Goal: Find specific fact: Find contact information

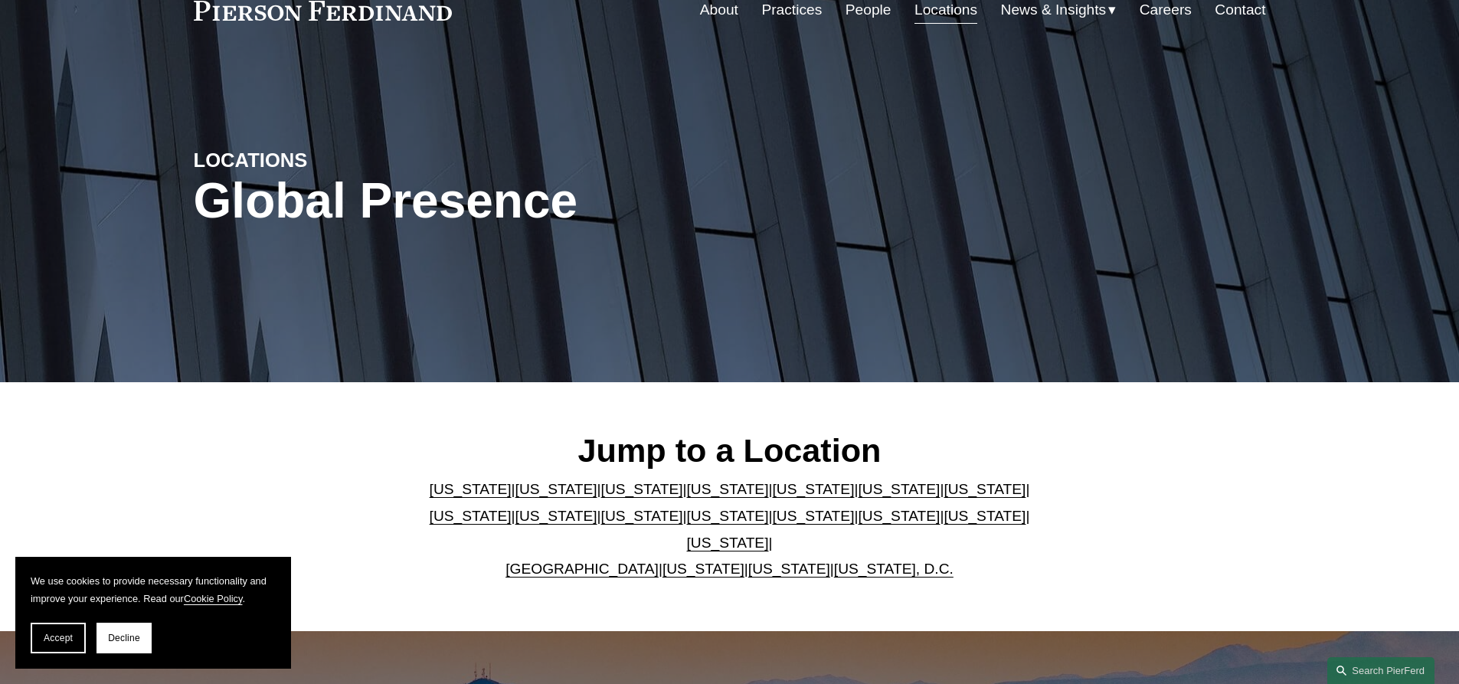
click at [944, 497] on link "[US_STATE]" at bounding box center [985, 489] width 82 height 16
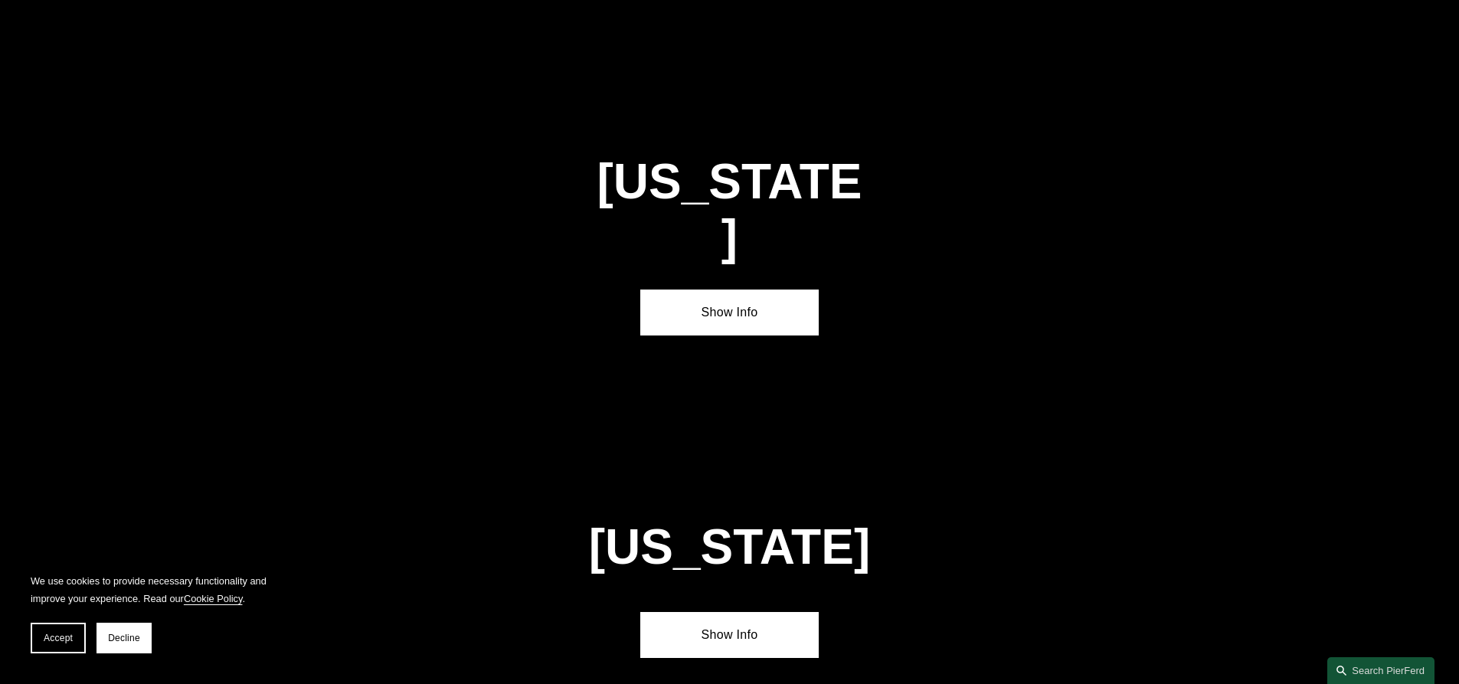
scroll to position [2632, 0]
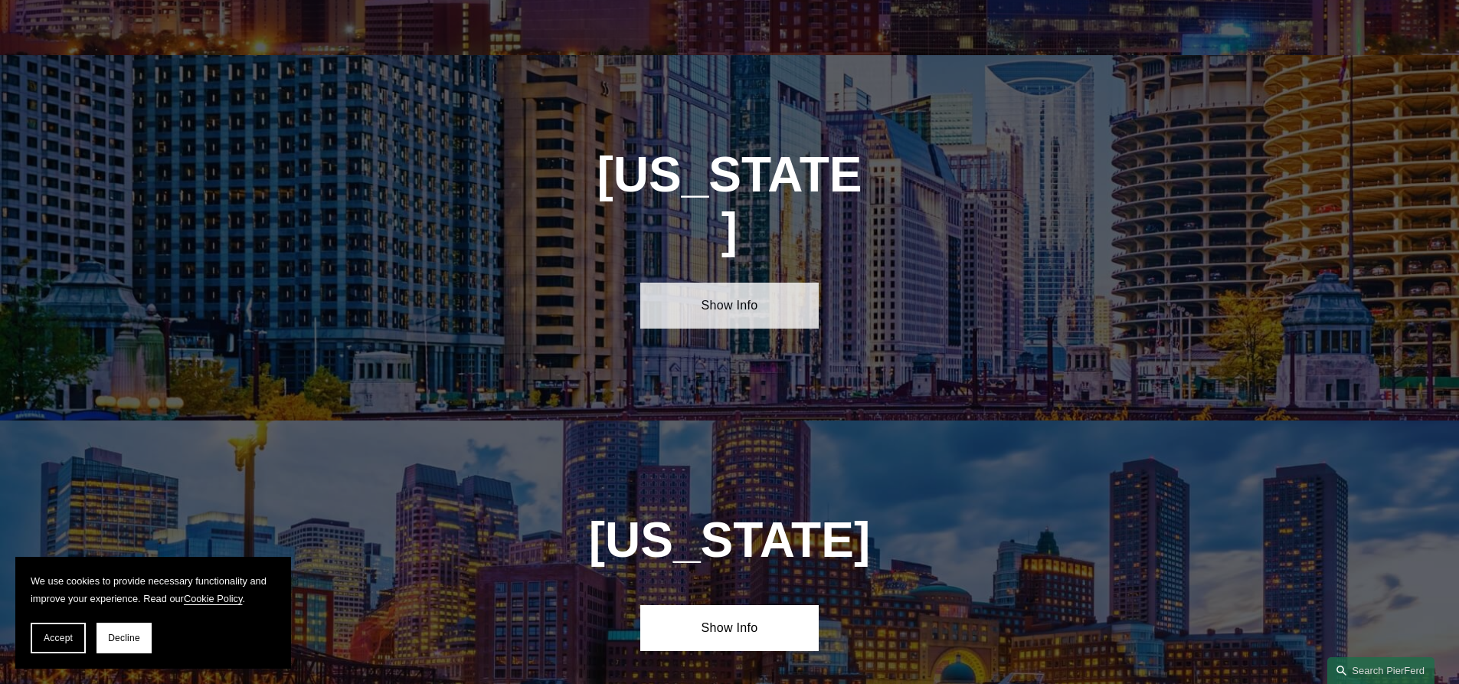
click at [752, 283] on link "Show Info" at bounding box center [729, 306] width 178 height 46
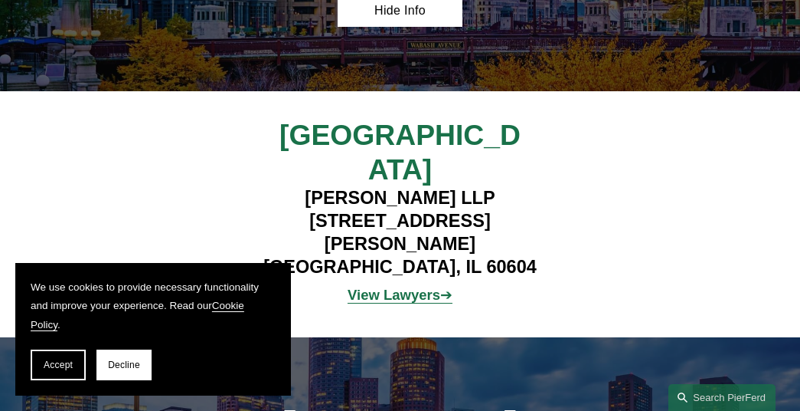
scroll to position [2123, 0]
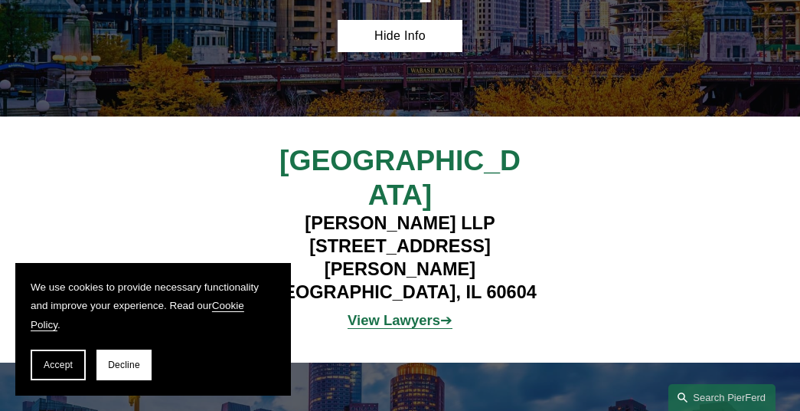
click at [401, 312] on strong "View Lawyers" at bounding box center [394, 320] width 93 height 16
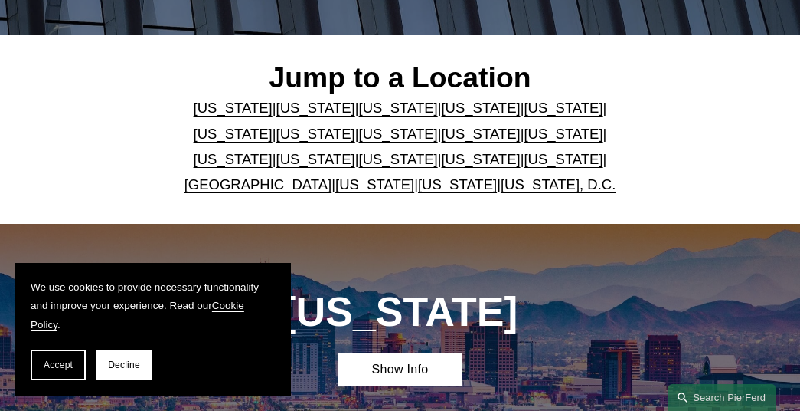
scroll to position [383, 0]
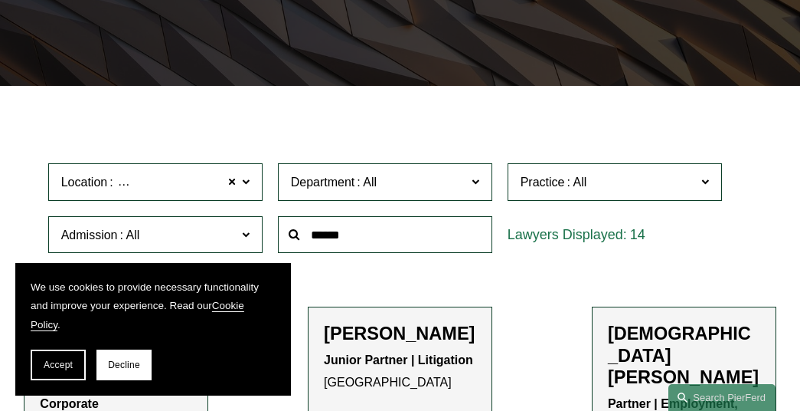
scroll to position [383, 0]
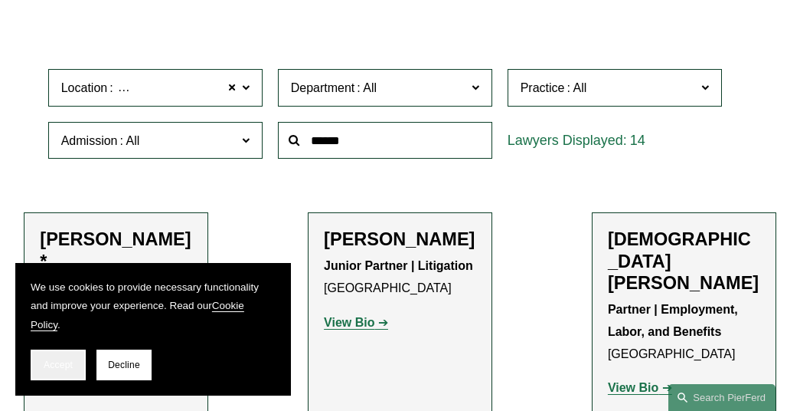
click at [72, 357] on button "Accept" at bounding box center [58, 364] width 55 height 31
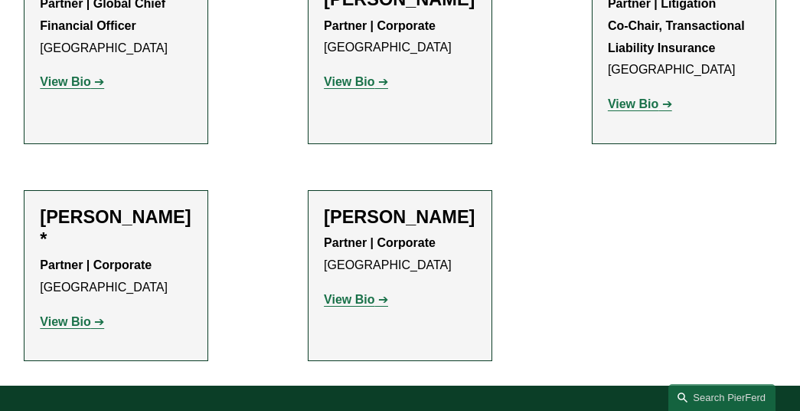
scroll to position [1455, 0]
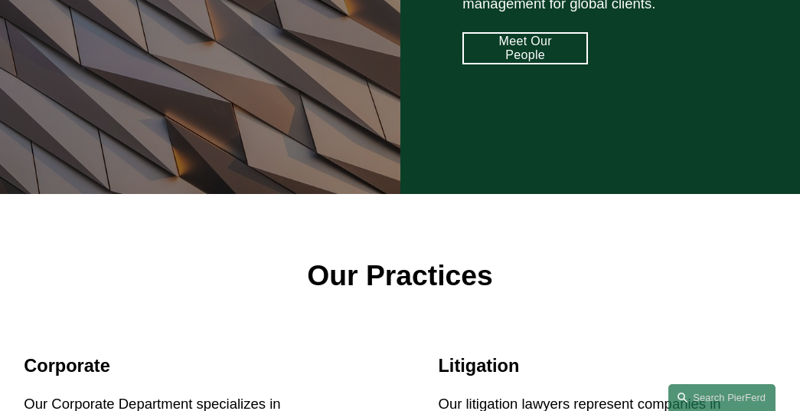
scroll to position [1226, 0]
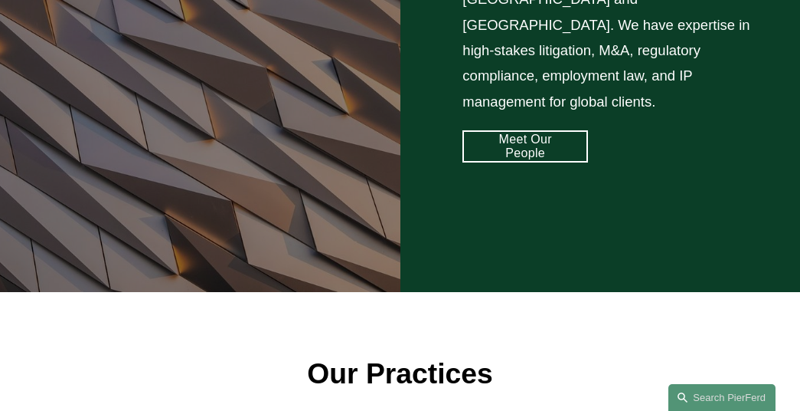
click at [542, 130] on link "Meet Our People" at bounding box center [526, 146] width 126 height 32
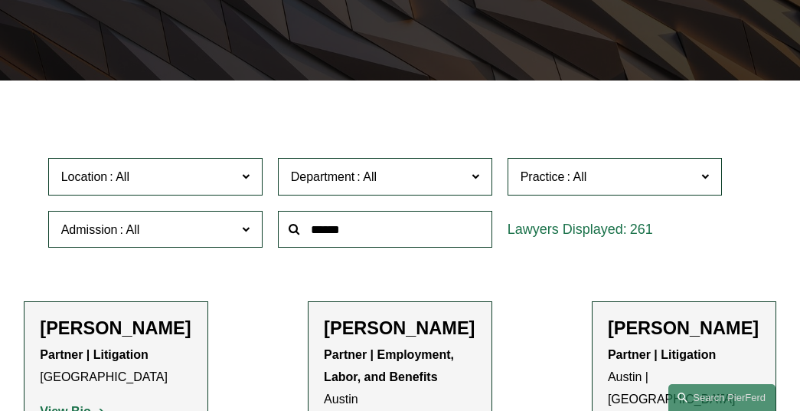
scroll to position [383, 0]
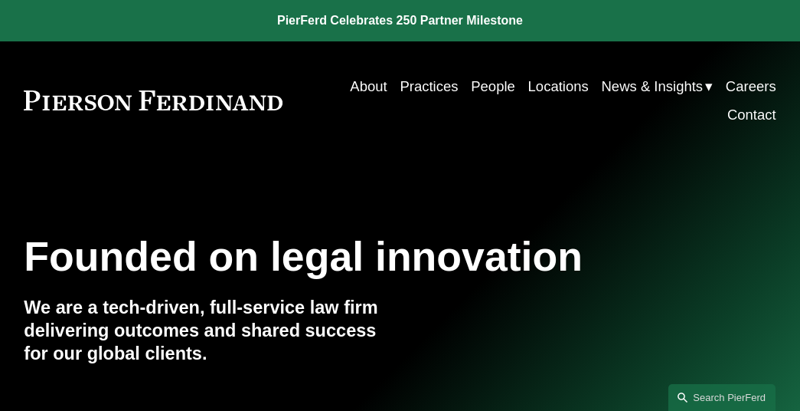
click at [418, 79] on link "Practices" at bounding box center [429, 86] width 58 height 28
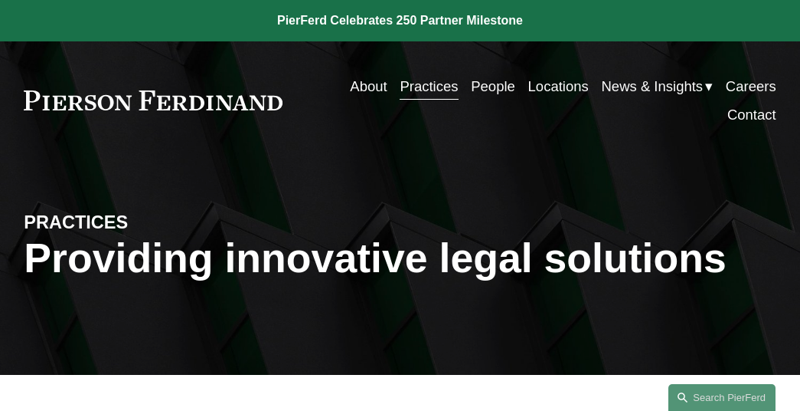
click at [535, 80] on link "Locations" at bounding box center [559, 86] width 61 height 28
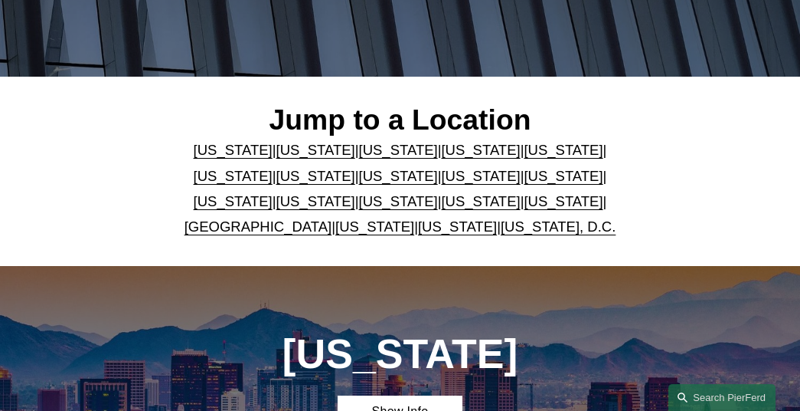
scroll to position [306, 0]
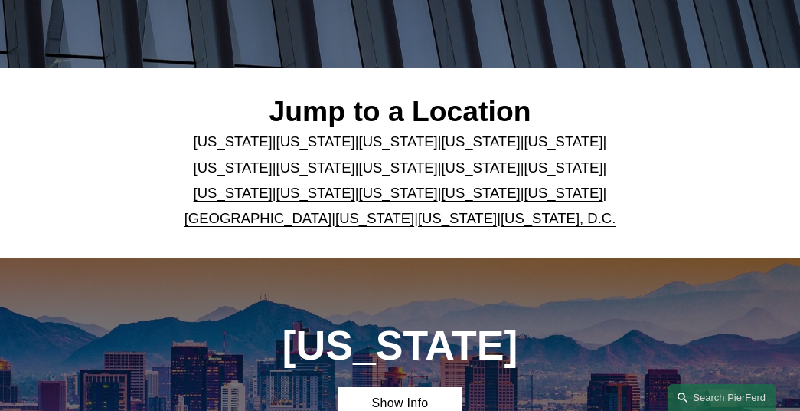
click at [277, 170] on link "[US_STATE]" at bounding box center [316, 167] width 79 height 16
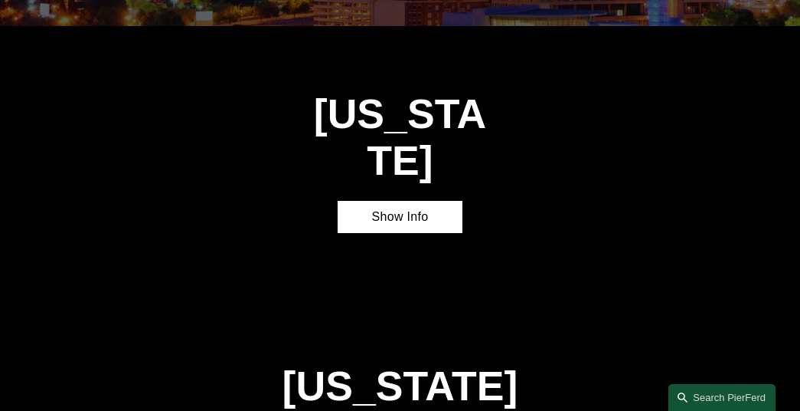
scroll to position [1946, 0]
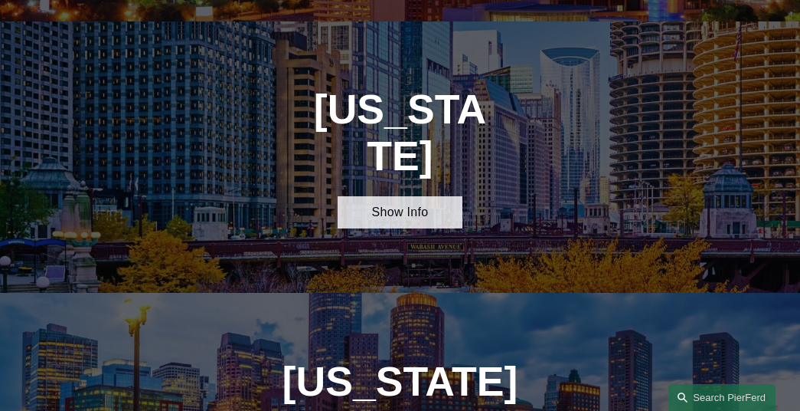
click at [380, 196] on link "Show Info" at bounding box center [401, 212] width 126 height 32
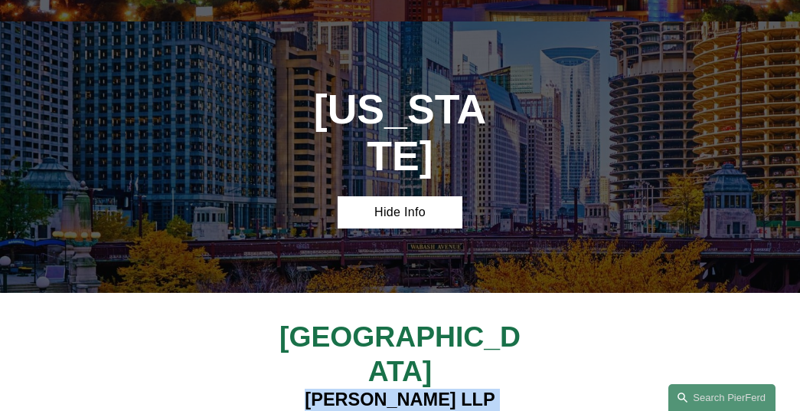
drag, startPoint x: 475, startPoint y: 350, endPoint x: 288, endPoint y: 309, distance: 191.4
copy h4 "[PERSON_NAME] LLP [STREET_ADDRESS][PERSON_NAME]"
